Goal: Find contact information: Find contact information

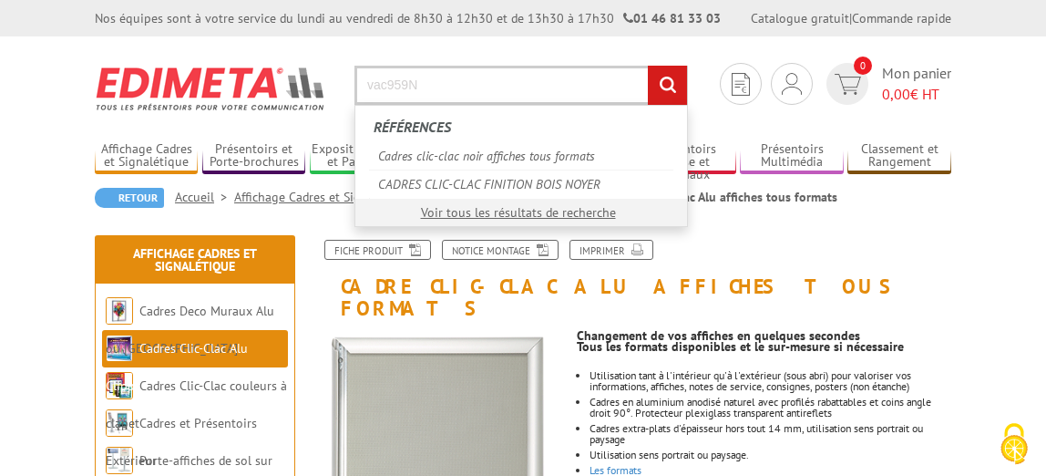
type input "vac959N"
click at [648, 66] on input "rechercher" at bounding box center [667, 85] width 39 height 39
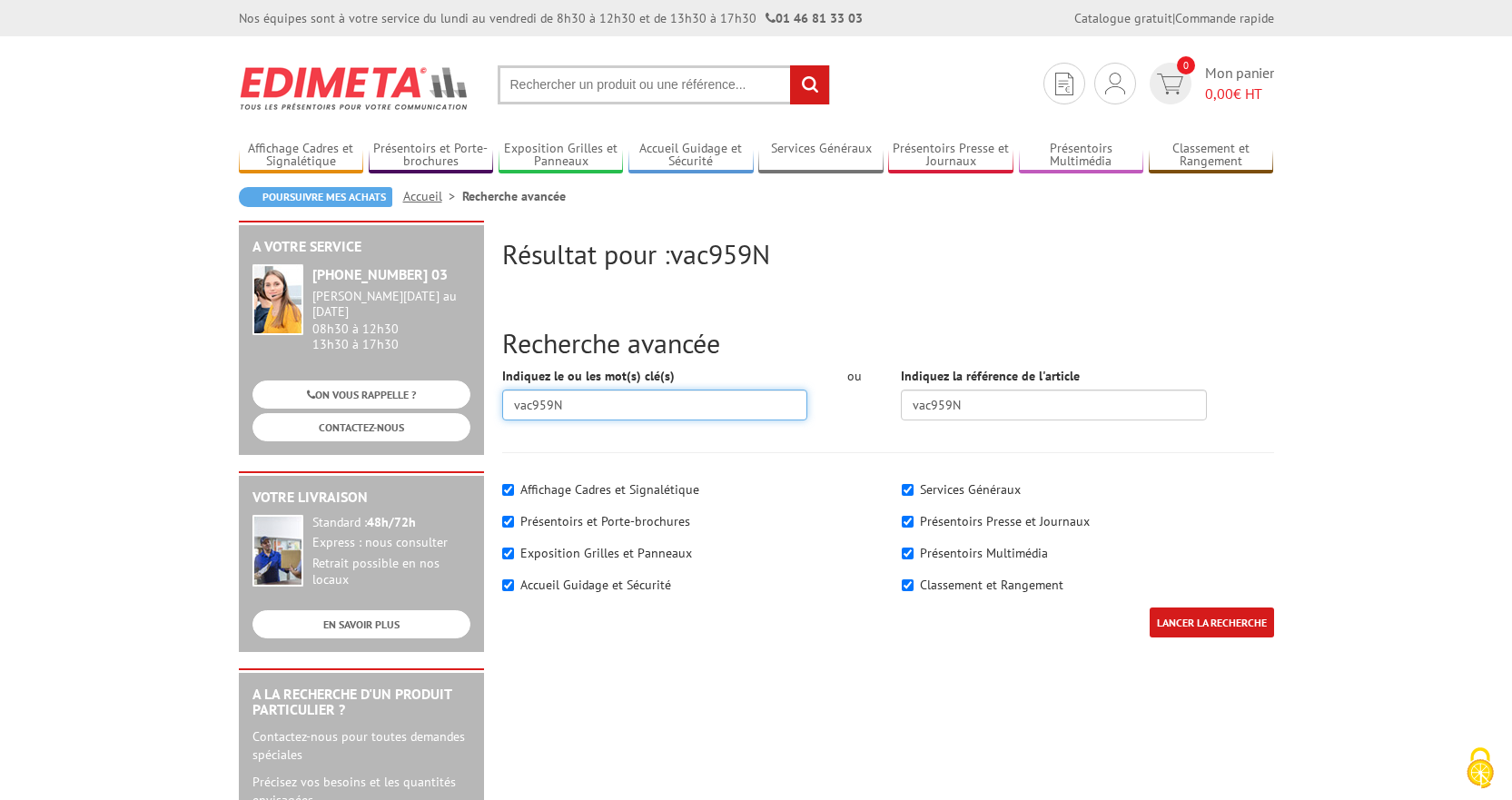
drag, startPoint x: 583, startPoint y: 400, endPoint x: 487, endPoint y: 393, distance: 96.3
click at [487, 393] on div "Résultat pour : vac959N Recherche avancée Indiquez le ou les mot(s) clé(s) vac9…" at bounding box center [756, 704] width 1053 height 968
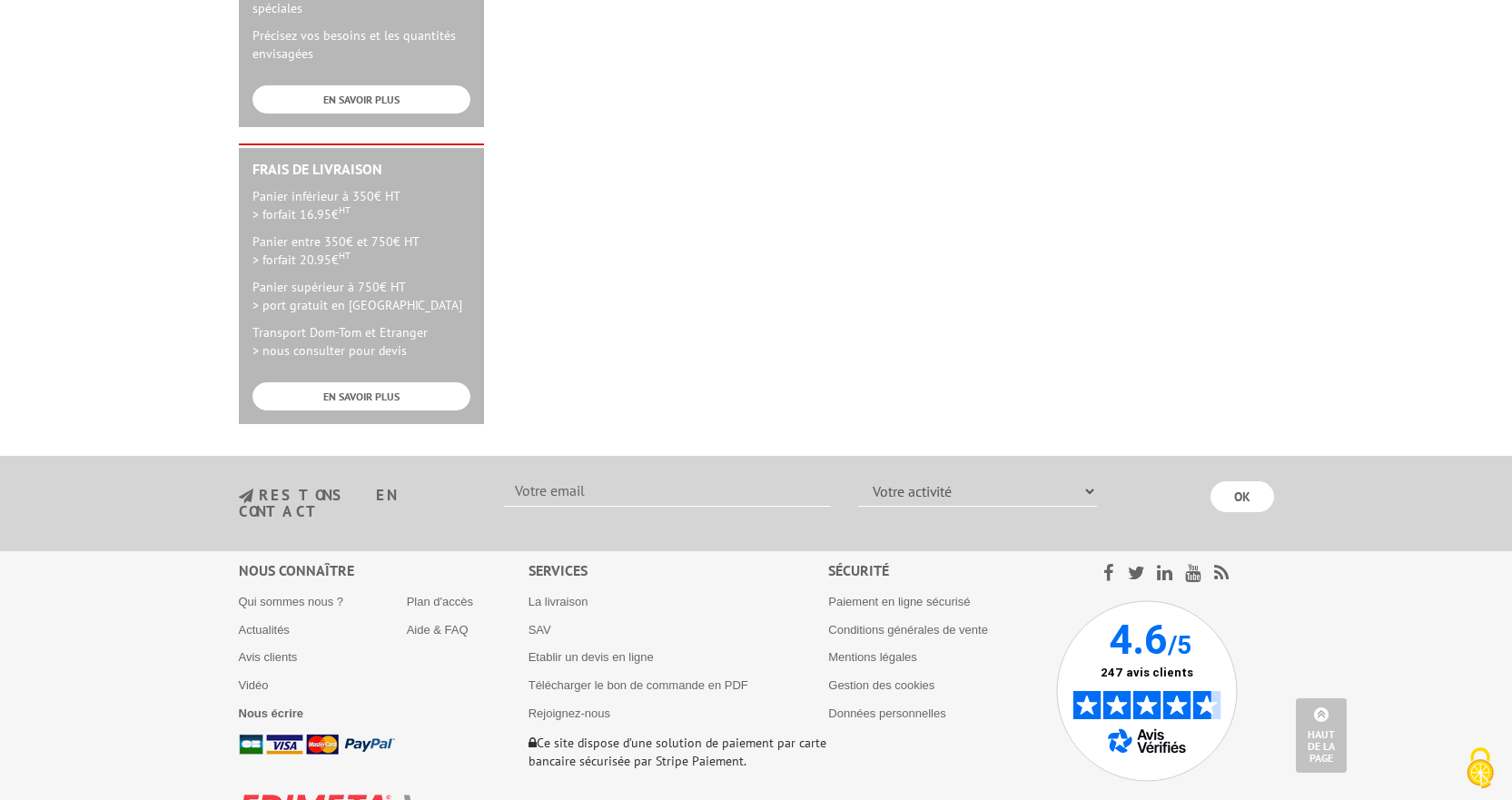
scroll to position [796, 0]
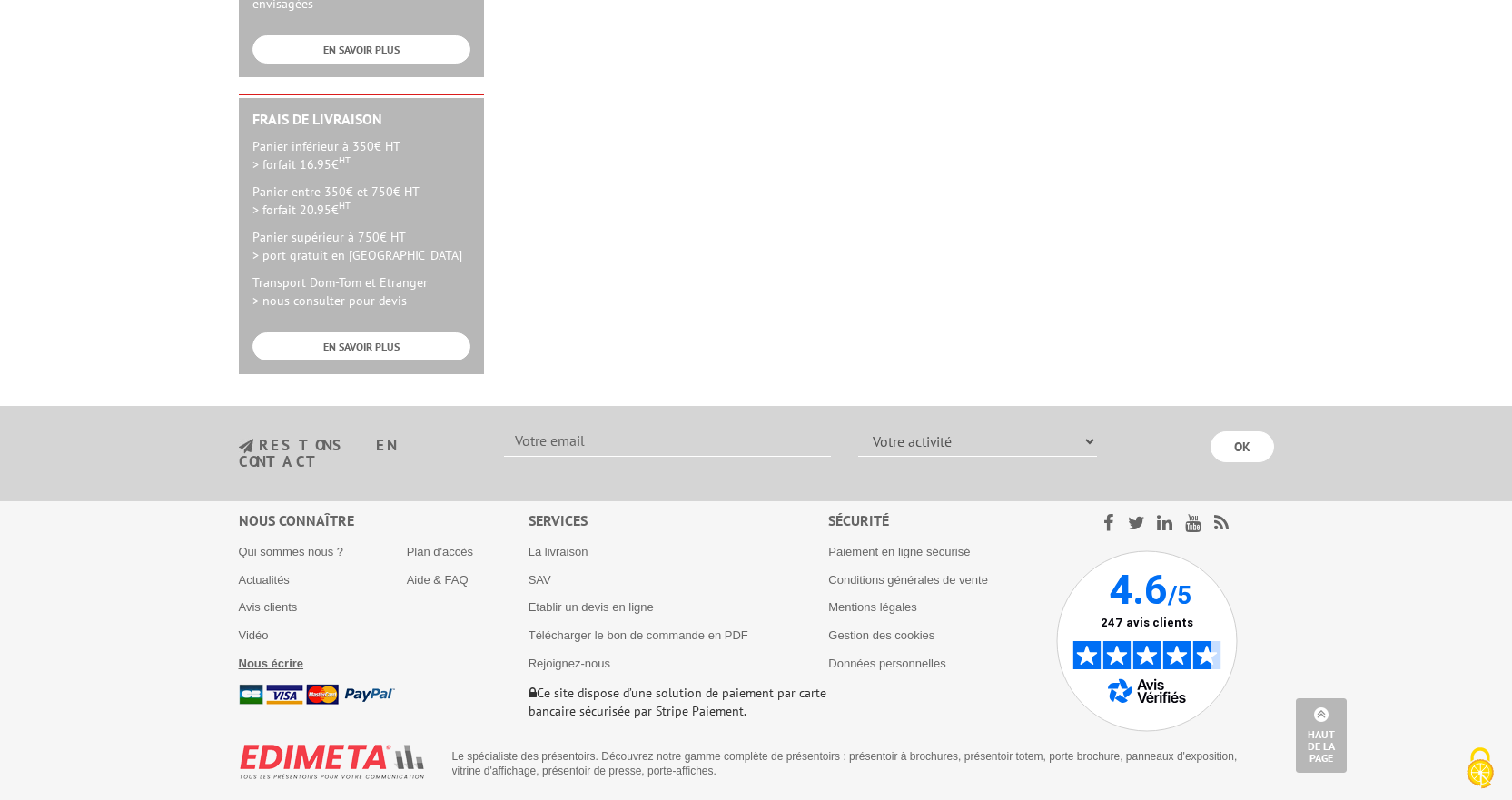
click at [264, 473] on b "Nous écrire" at bounding box center [272, 664] width 66 height 14
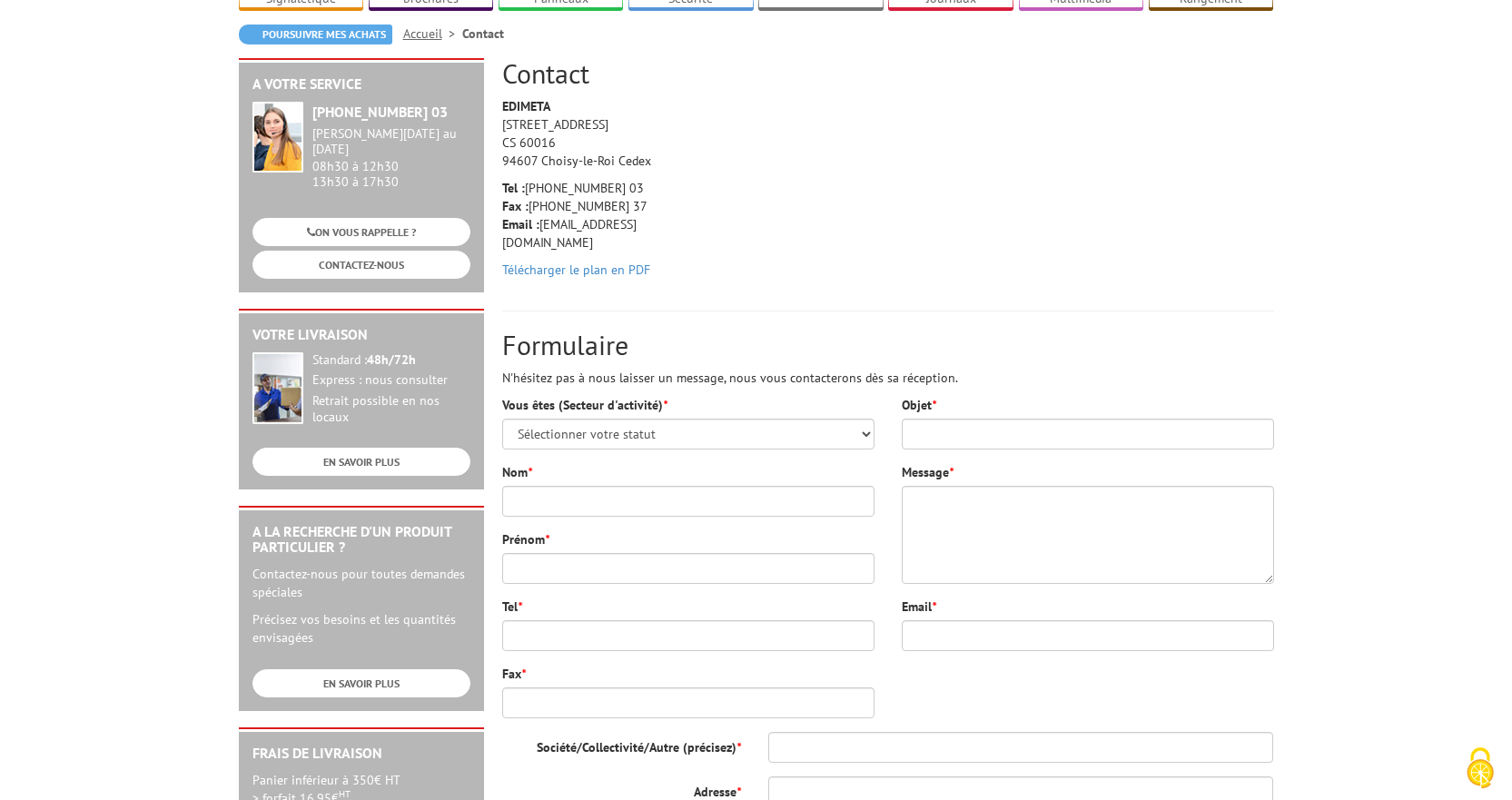
scroll to position [181, 0]
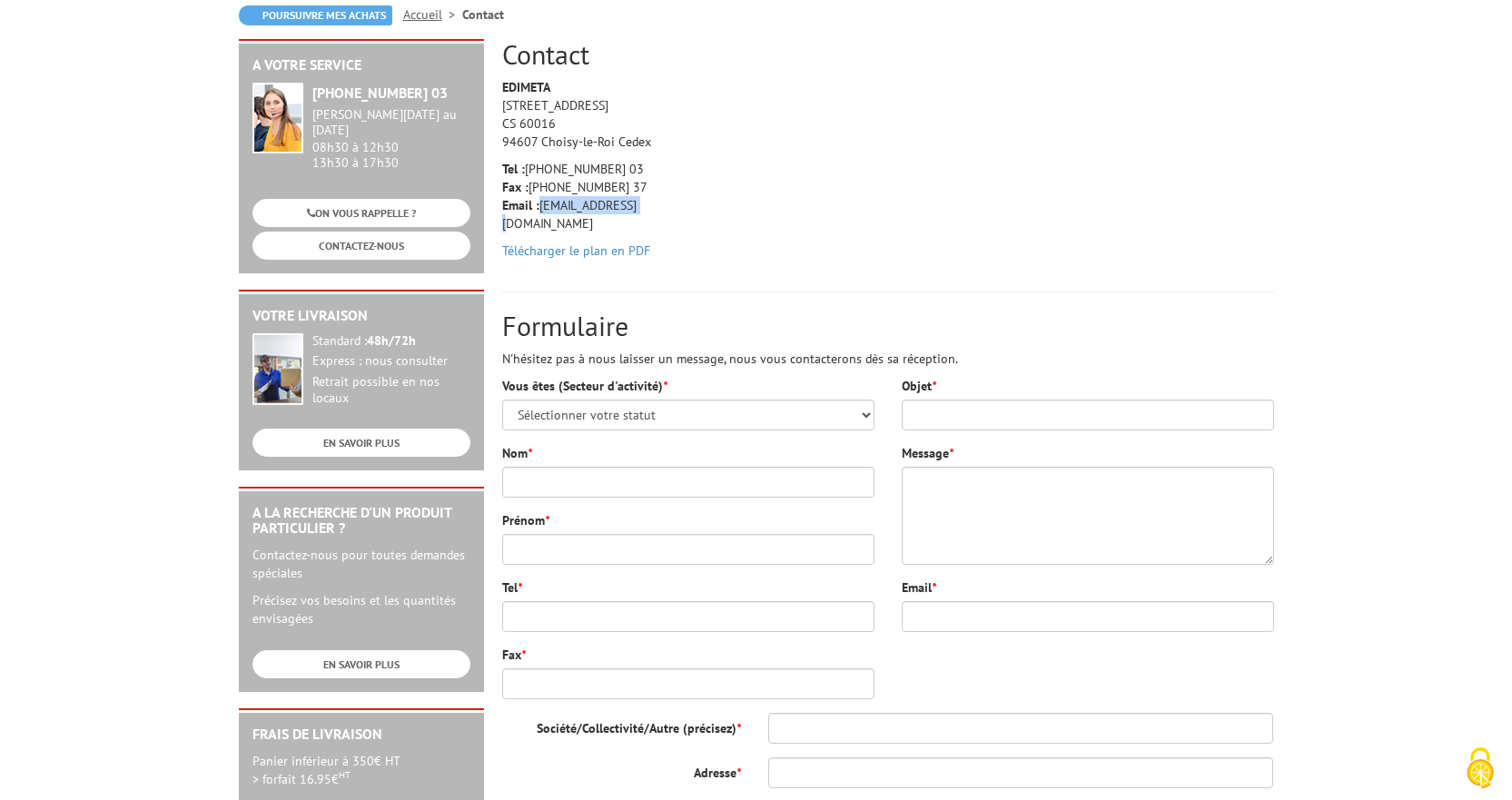
drag, startPoint x: 632, startPoint y: 203, endPoint x: 540, endPoint y: 205, distance: 92.0
click at [540, 205] on p "Tel : +33 (0)1 46 81 33 03 Fax : +33 (0)1 45 73 24 37 Email : info@edimeta.fr" at bounding box center [588, 195] width 172 height 73
click at [556, 206] on p "Tel : +33 (0)1 46 81 33 03 Fax : +33 (0)1 45 73 24 37 Email : info@edimeta.fr" at bounding box center [588, 195] width 172 height 73
drag, startPoint x: 540, startPoint y: 206, endPoint x: 631, endPoint y: 206, distance: 91.0
click at [631, 206] on p "Tel : +33 (0)1 46 81 33 03 Fax : +33 (0)1 45 73 24 37 Email : info@edimeta.fr" at bounding box center [588, 195] width 172 height 73
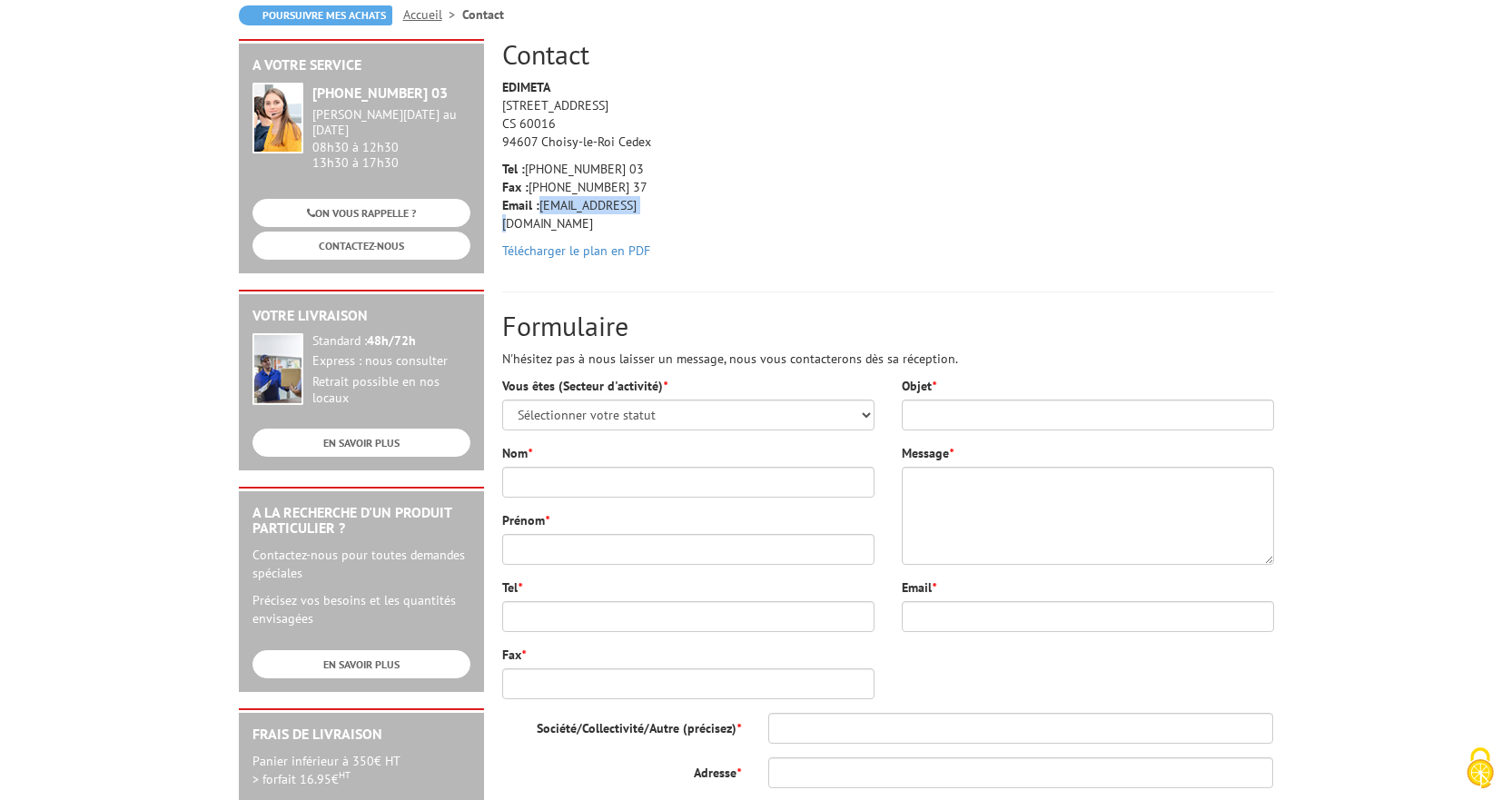
copy p "info@edimeta.fr"
